Goal: Task Accomplishment & Management: Manage account settings

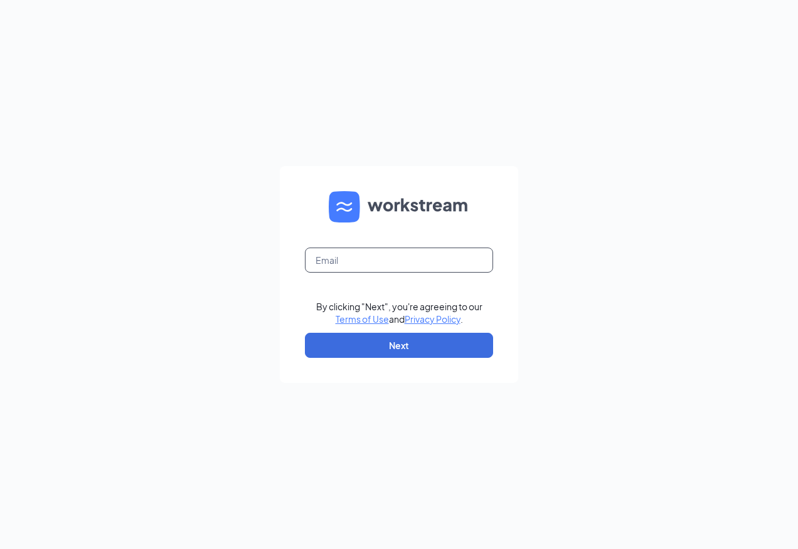
click at [356, 263] on input "text" at bounding box center [399, 260] width 188 height 25
type input "ws1098@gsrgroup.us"
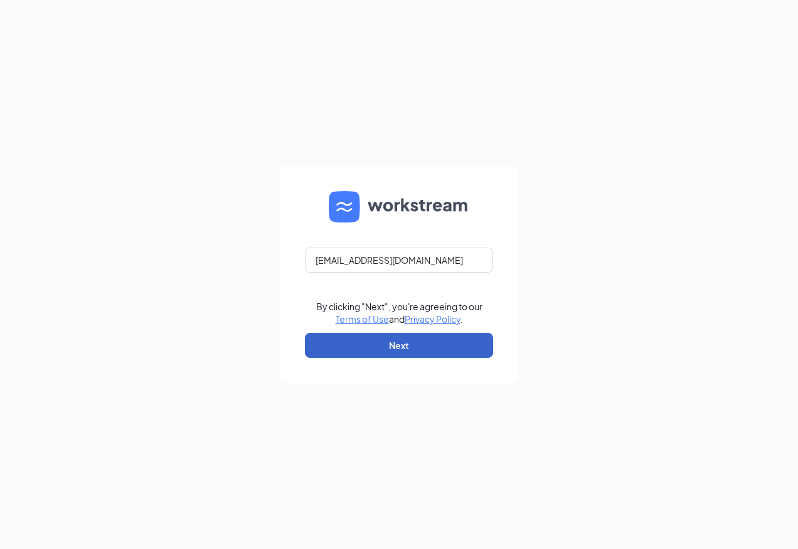
click at [381, 346] on button "Next" at bounding box center [399, 345] width 188 height 25
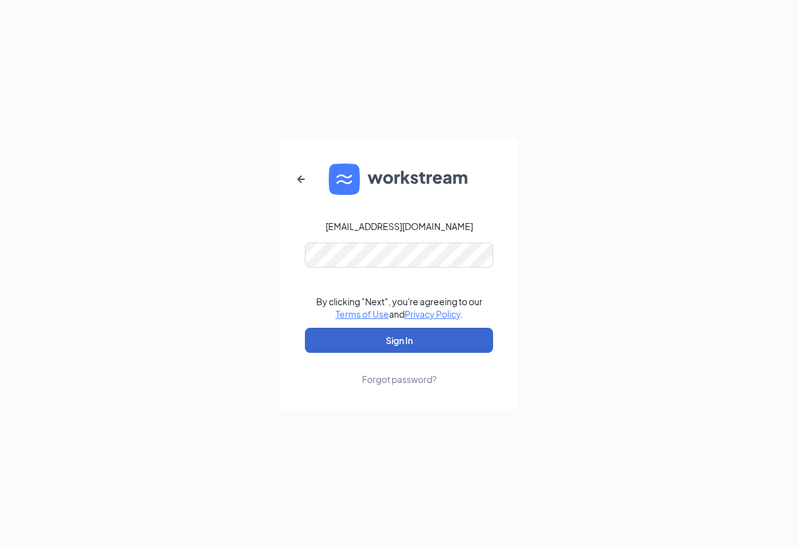
click at [376, 336] on button "Sign In" at bounding box center [399, 340] width 188 height 25
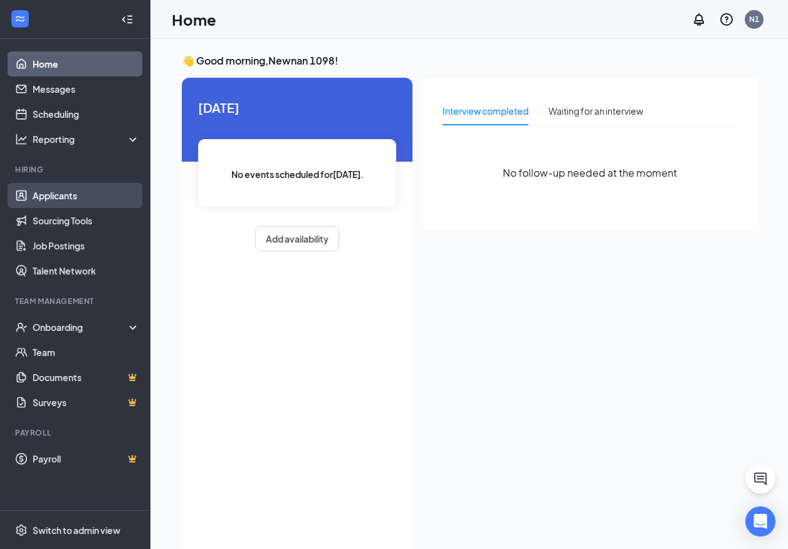
click at [56, 196] on link "Applicants" at bounding box center [86, 195] width 107 height 25
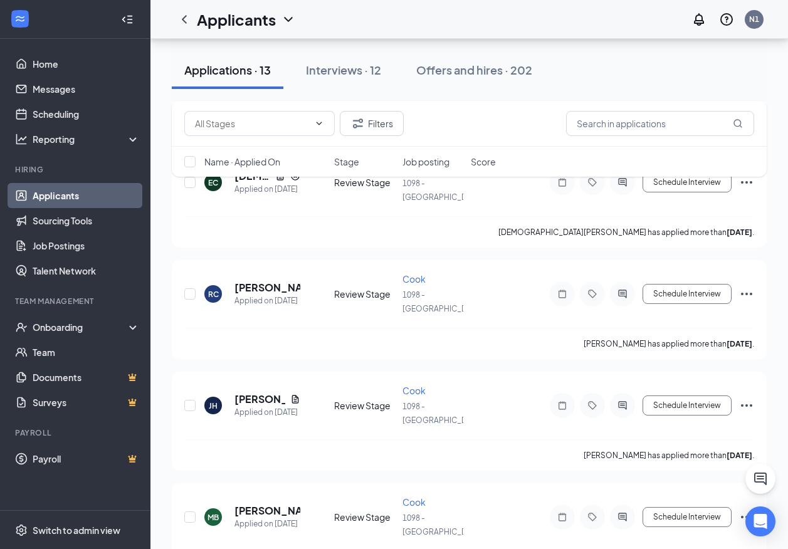
scroll to position [430, 0]
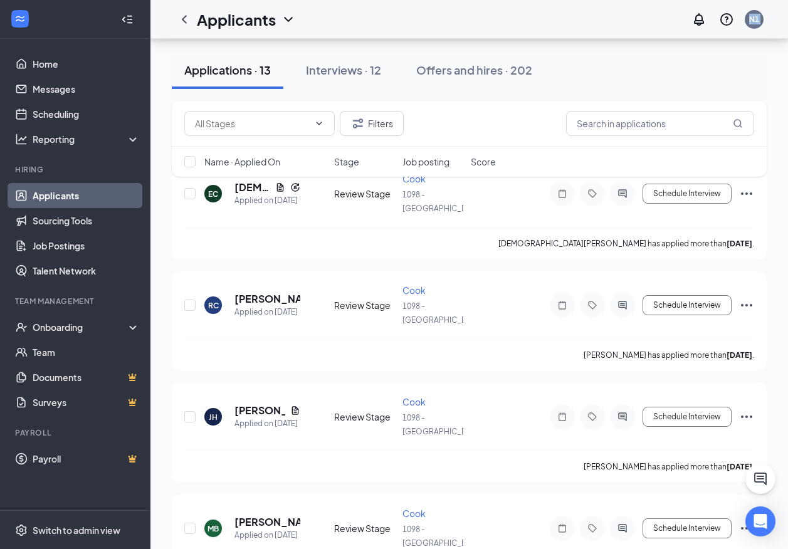
click at [788, 7] on div "Applicants N1" at bounding box center [470, 19] width 638 height 39
click at [700, 295] on button "Schedule Interview" at bounding box center [687, 305] width 89 height 20
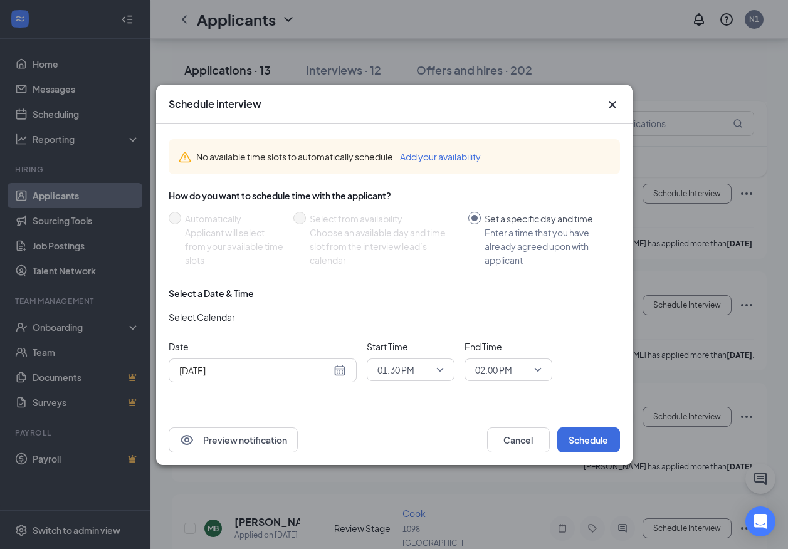
click at [339, 373] on div "[DATE]" at bounding box center [262, 371] width 167 height 14
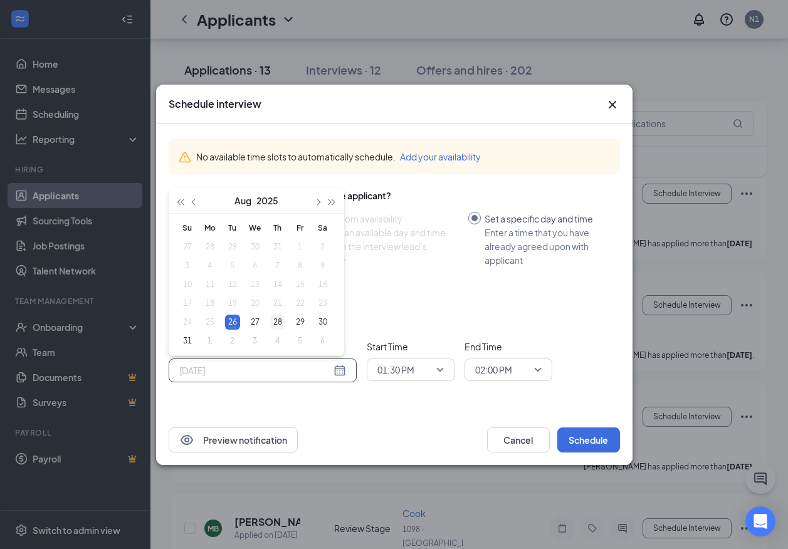
type input "[DATE]"
click at [277, 322] on div "28" at bounding box center [277, 322] width 15 height 15
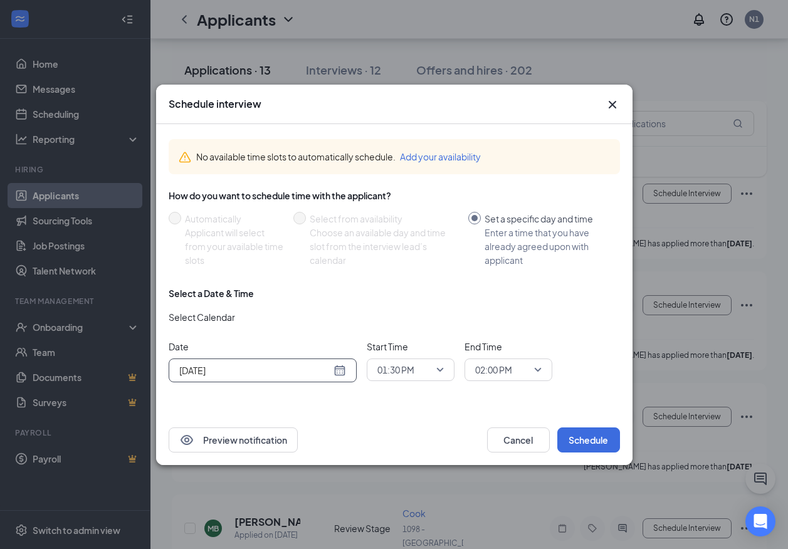
click at [441, 369] on span "01:30 PM" at bounding box center [411, 370] width 66 height 19
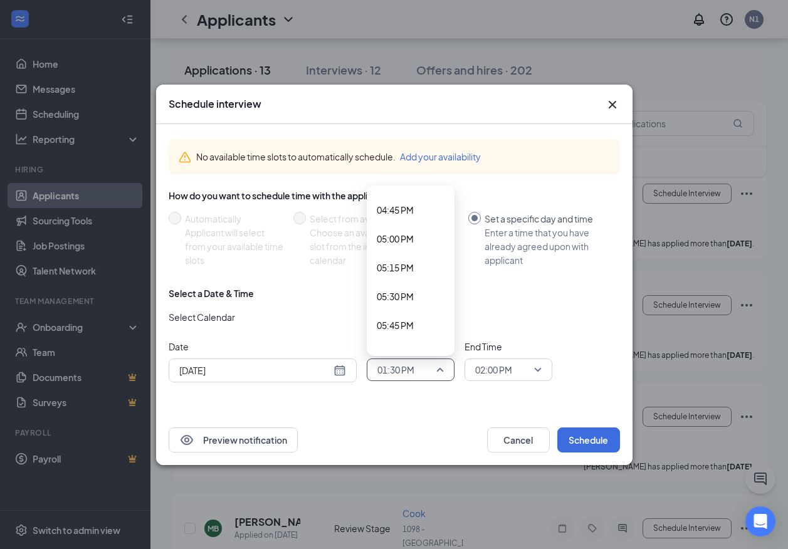
scroll to position [1979, 0]
click at [405, 219] on span "05:15 PM" at bounding box center [395, 218] width 37 height 14
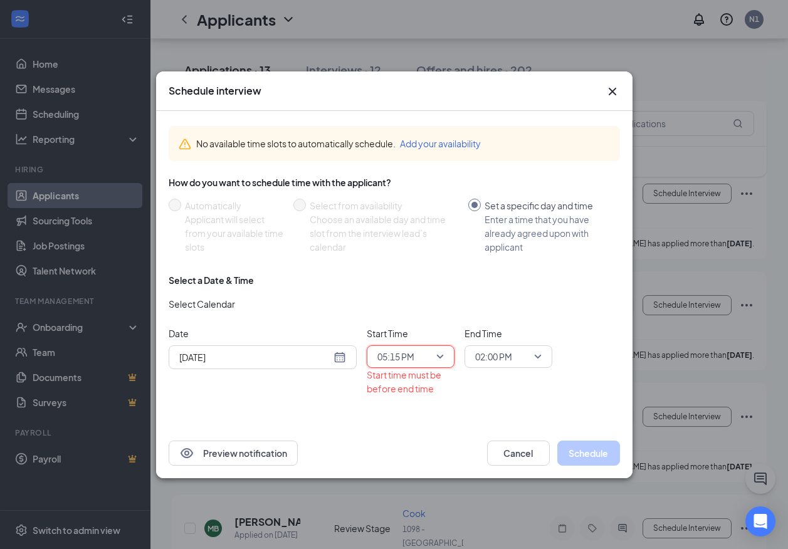
click at [536, 354] on span "02:00 PM" at bounding box center [508, 356] width 66 height 19
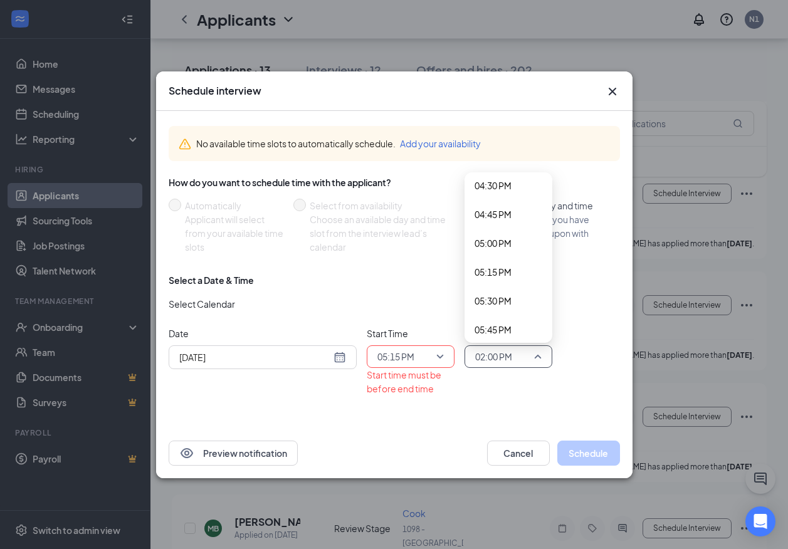
scroll to position [1920, 0]
click at [495, 295] on span "05:30 PM" at bounding box center [493, 293] width 37 height 14
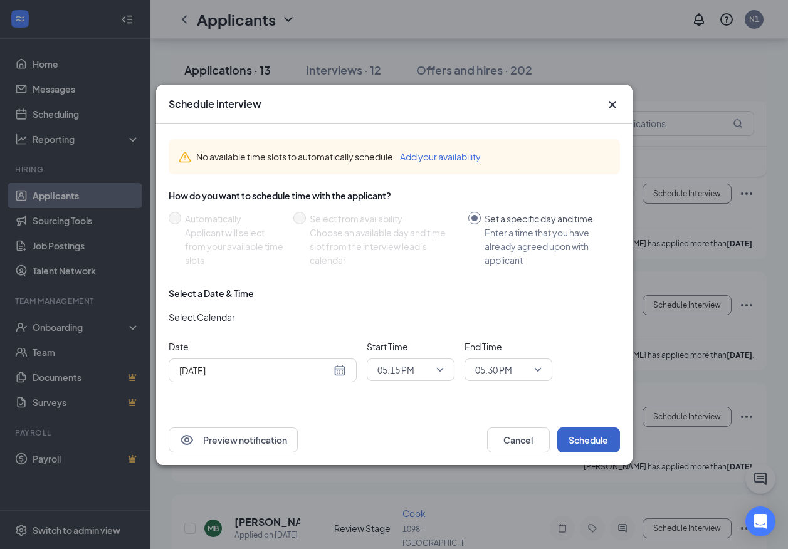
click at [588, 435] on button "Schedule" at bounding box center [589, 440] width 63 height 25
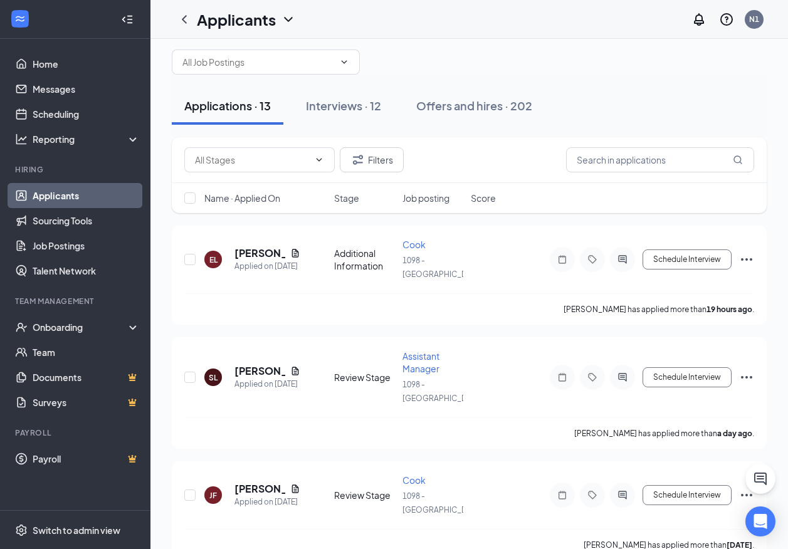
scroll to position [0, 0]
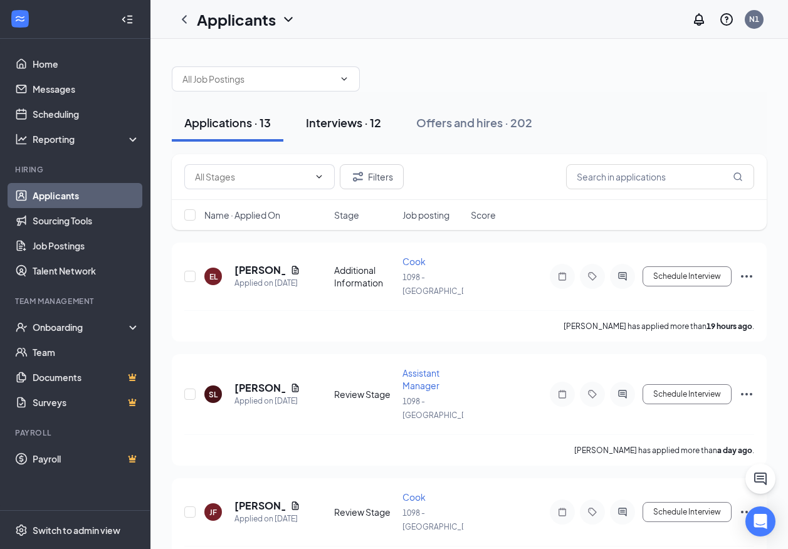
click at [347, 121] on div "Interviews · 12" at bounding box center [343, 123] width 75 height 16
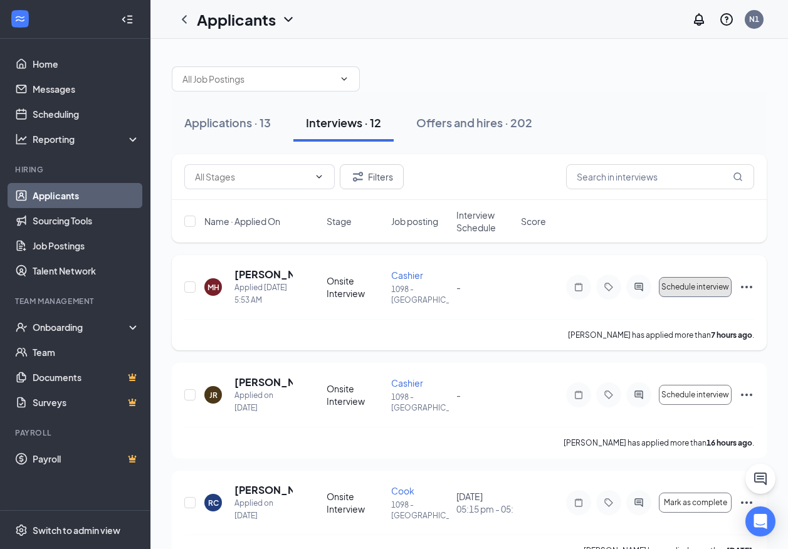
click at [687, 286] on span "Schedule interview" at bounding box center [696, 287] width 68 height 9
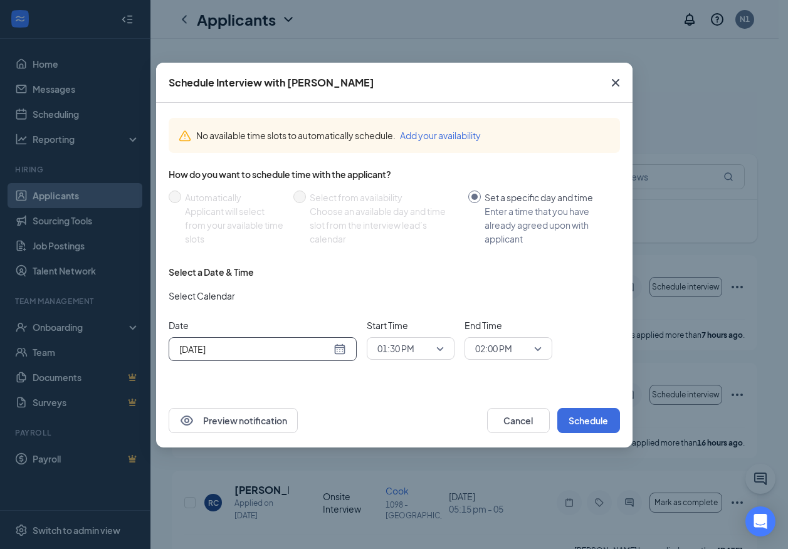
click at [339, 344] on div "[DATE]" at bounding box center [262, 349] width 167 height 14
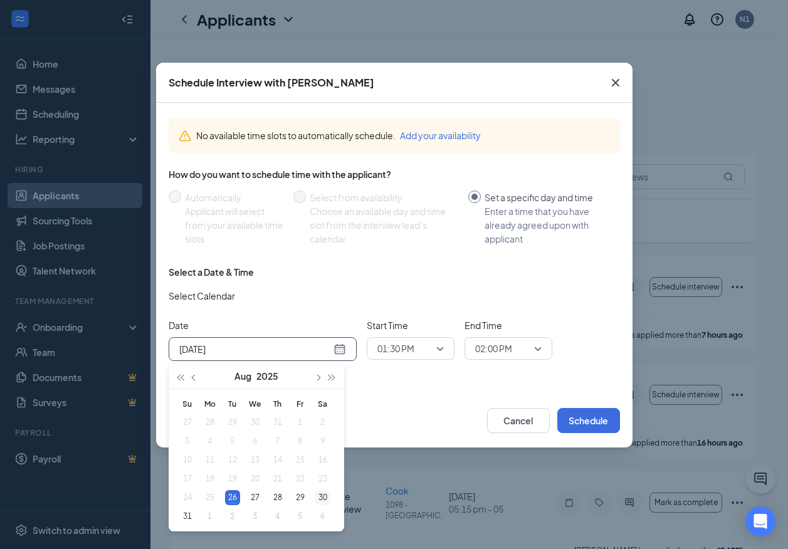
type input "[DATE]"
click at [324, 497] on div "30" at bounding box center [322, 497] width 15 height 15
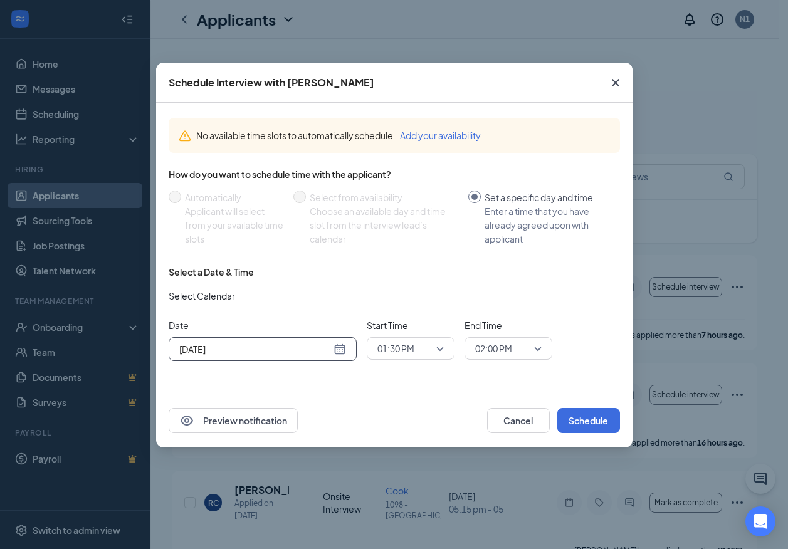
click at [442, 349] on span "01:30 PM" at bounding box center [411, 348] width 66 height 19
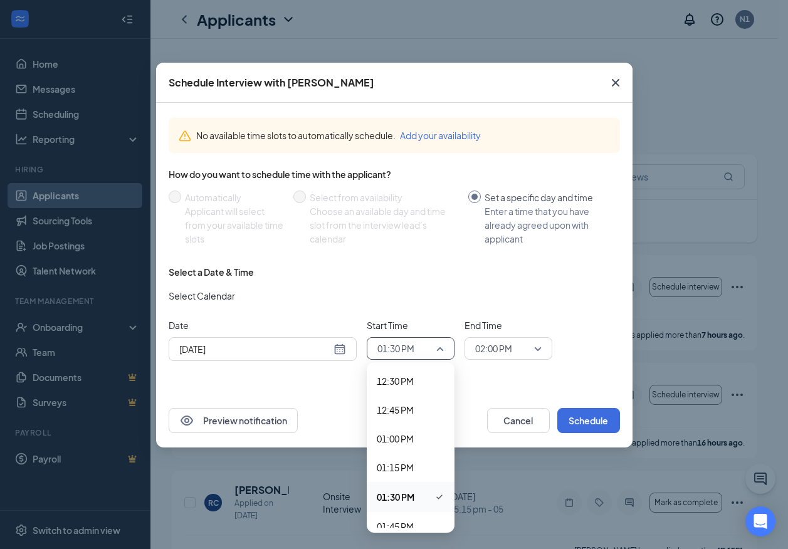
scroll to position [1432, 0]
click at [406, 393] on span "12:30 PM" at bounding box center [395, 392] width 37 height 14
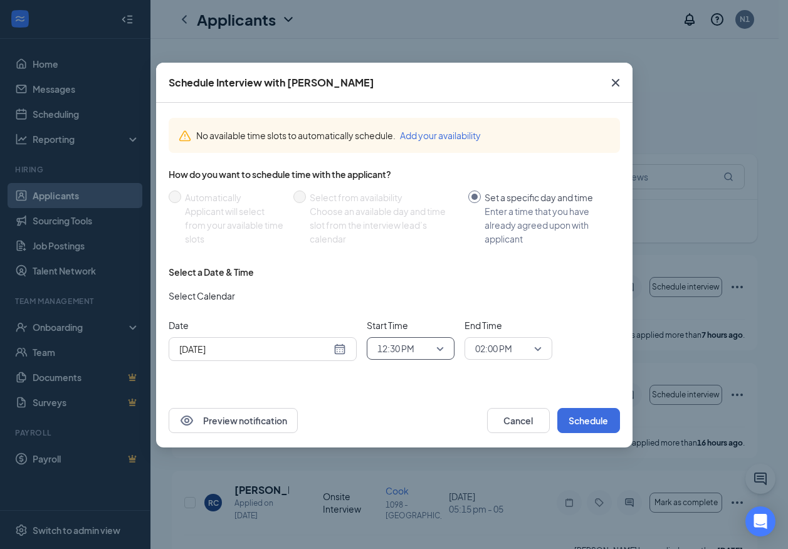
click at [541, 348] on span "02:00 PM" at bounding box center [508, 348] width 66 height 19
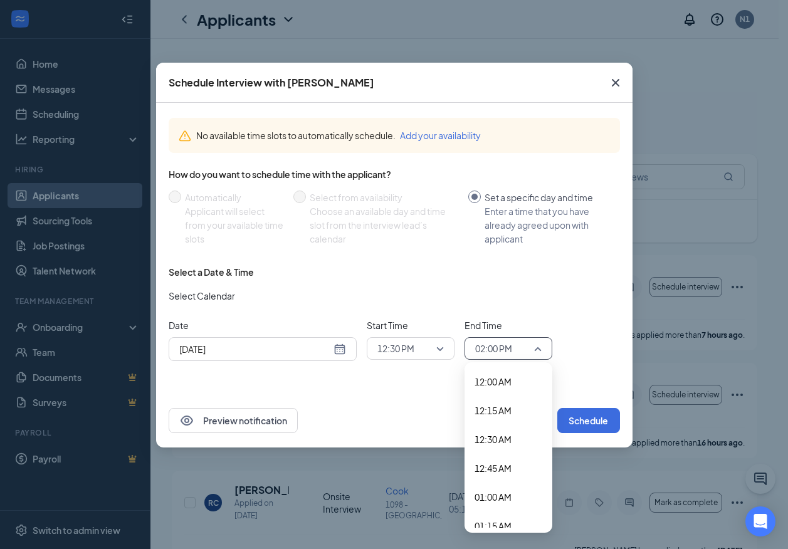
scroll to position [1485, 0]
click at [503, 369] on span "12:45 PM" at bounding box center [493, 368] width 37 height 14
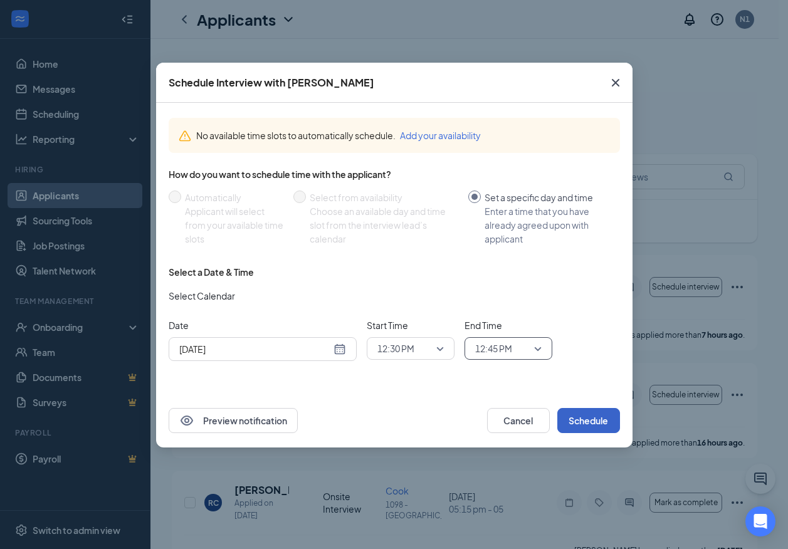
click at [600, 421] on button "Schedule" at bounding box center [589, 420] width 63 height 25
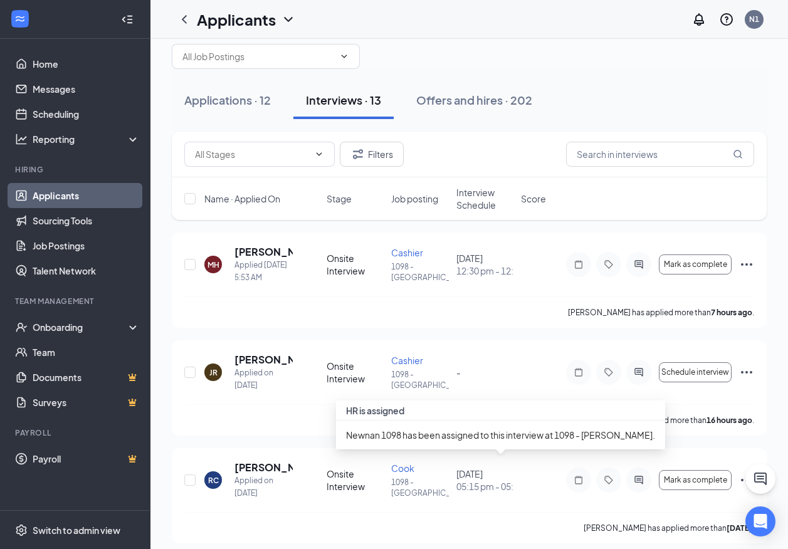
scroll to position [0, 0]
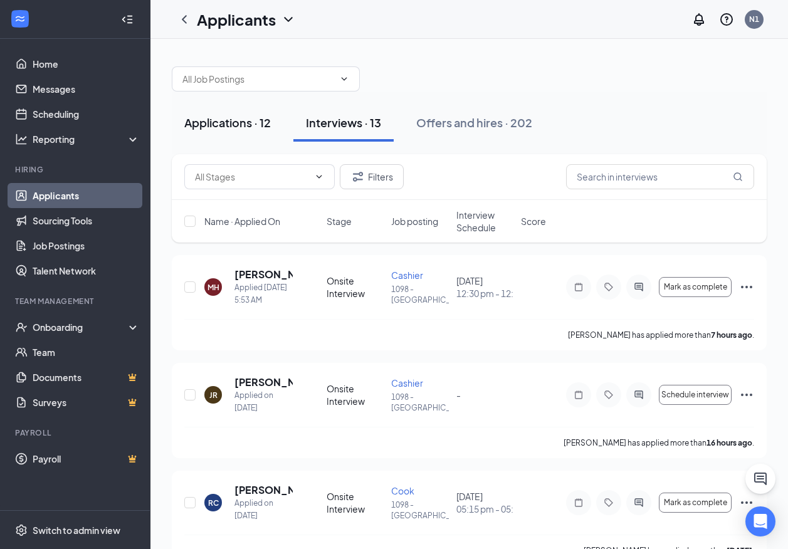
click at [226, 127] on div "Applications · 12" at bounding box center [227, 123] width 87 height 16
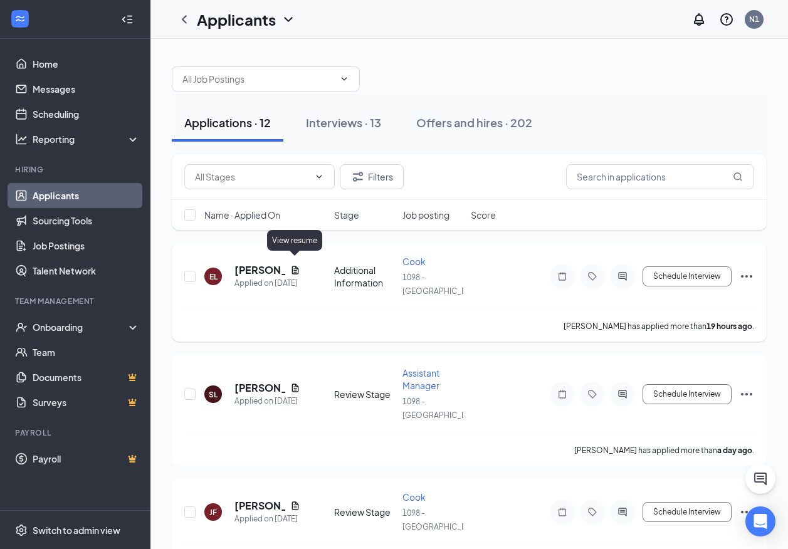
click at [295, 266] on icon "Document" at bounding box center [295, 270] width 7 height 8
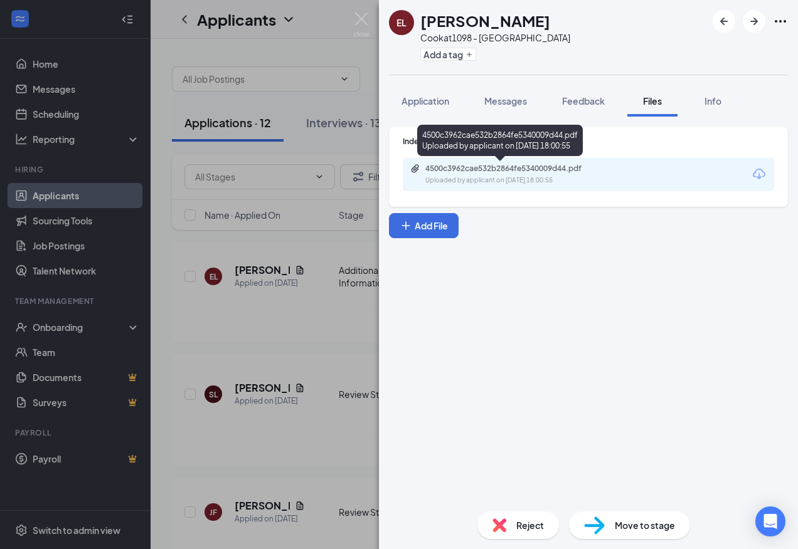
click at [473, 169] on div "4500c3962cae532b2864fe5340009d44.pdf" at bounding box center [513, 169] width 176 height 10
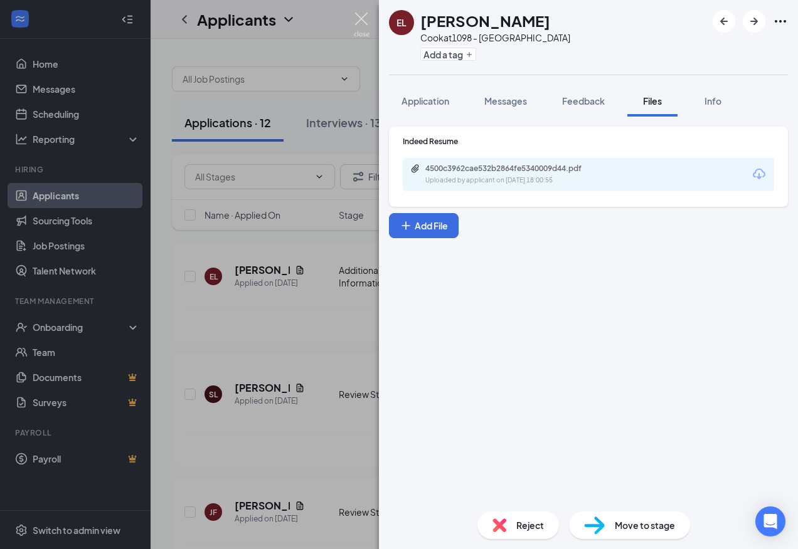
click at [364, 19] on img at bounding box center [362, 25] width 16 height 24
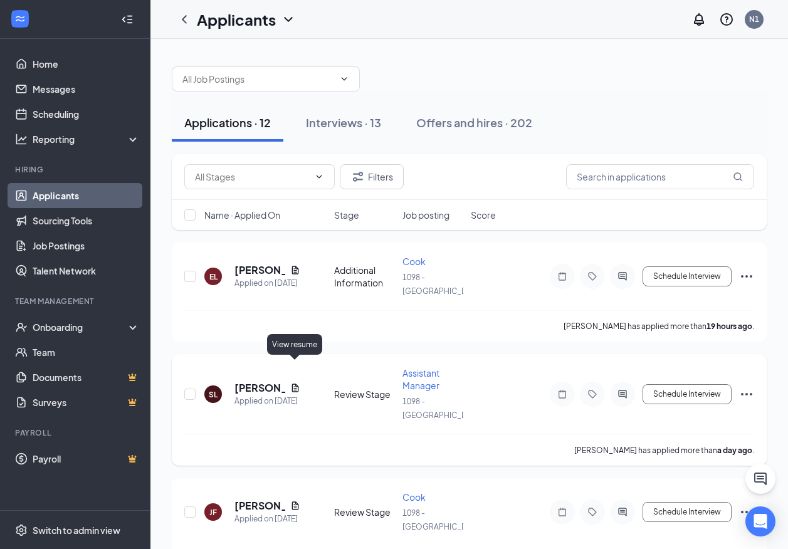
click at [295, 384] on icon "Document" at bounding box center [295, 388] width 7 height 8
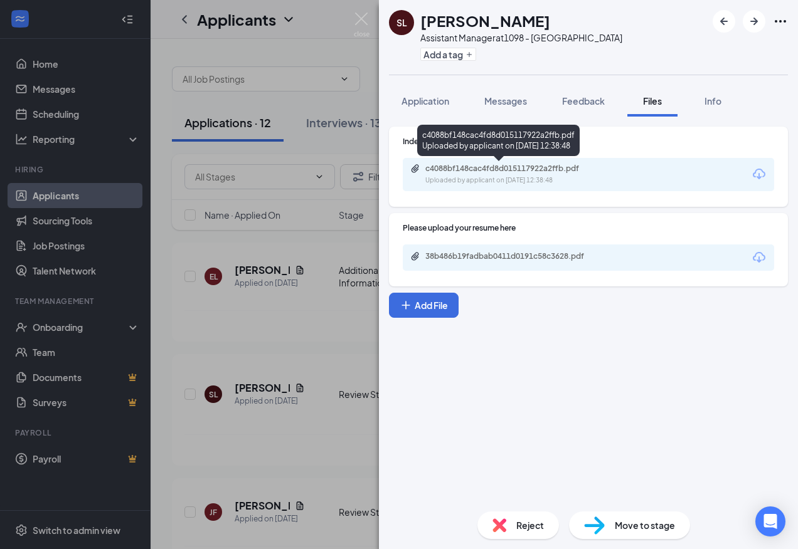
click at [507, 169] on div "c4088bf148cac4fd8d015117922a2ffb.pdf" at bounding box center [513, 169] width 176 height 10
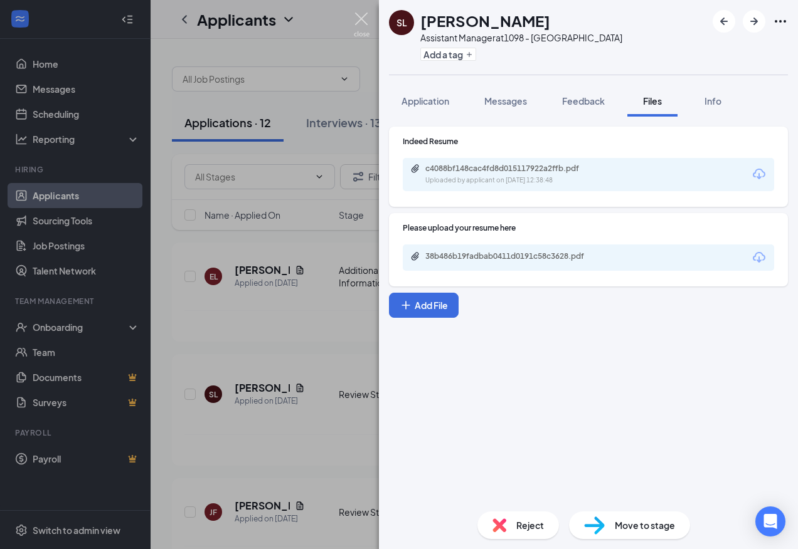
click at [361, 14] on img at bounding box center [362, 25] width 16 height 24
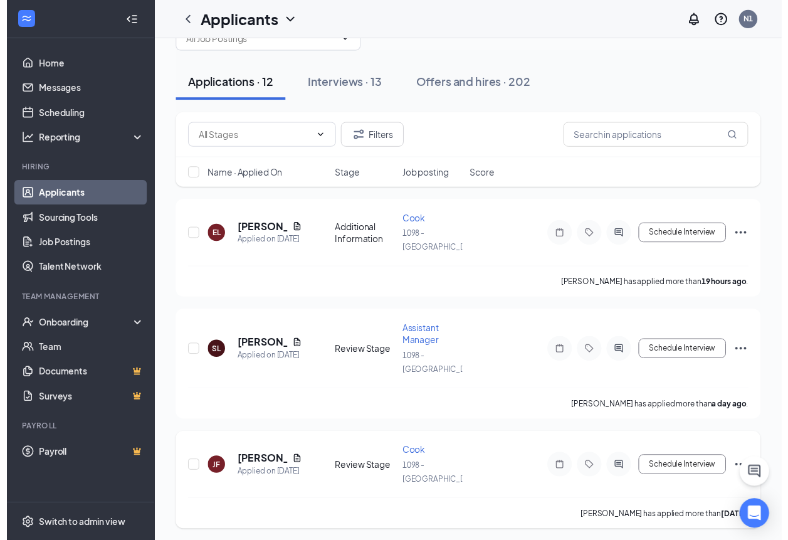
scroll to position [63, 0]
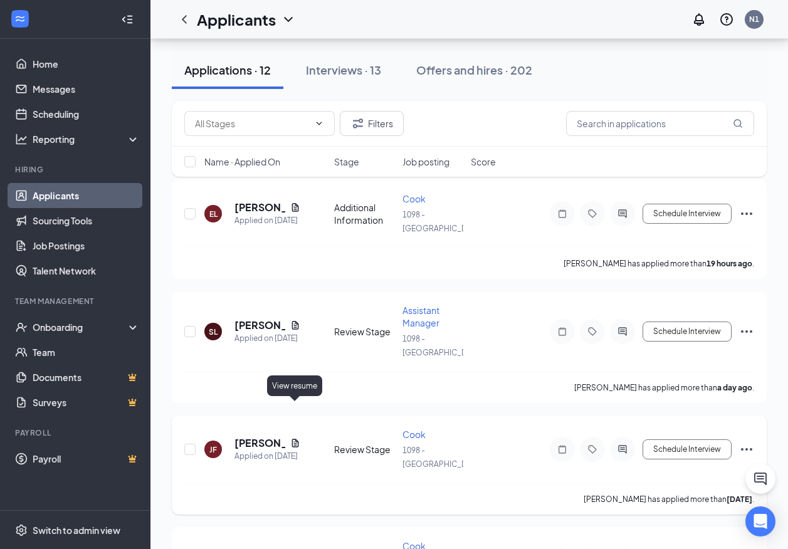
click at [292, 439] on icon "Document" at bounding box center [295, 443] width 7 height 8
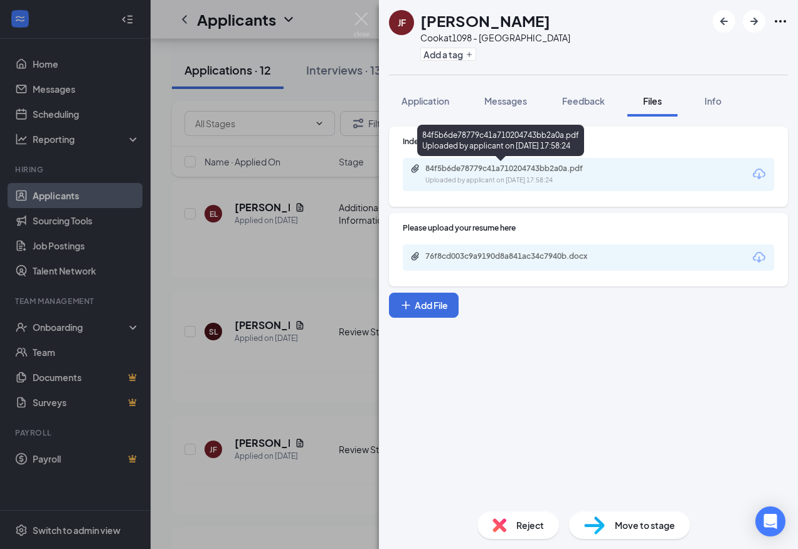
click at [490, 169] on div "84f5b6de78779c41a710204743bb2a0a.pdf" at bounding box center [513, 169] width 176 height 10
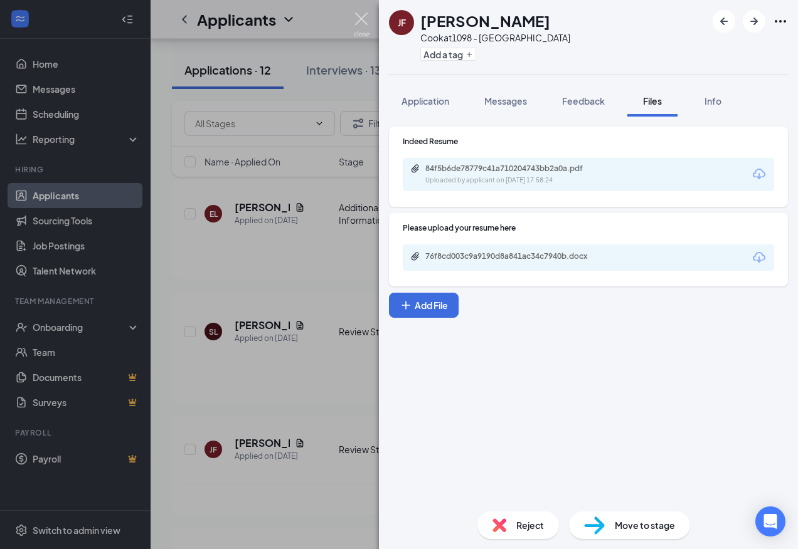
click at [361, 19] on img at bounding box center [362, 25] width 16 height 24
